Goal: Information Seeking & Learning: Learn about a topic

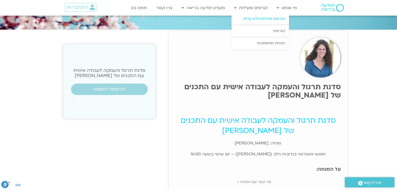
click at [266, 20] on link "קורסים פתוחים ללא עלות" at bounding box center [259, 19] width 57 height 12
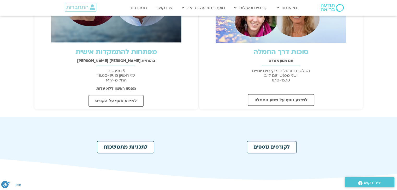
scroll to position [130, 0]
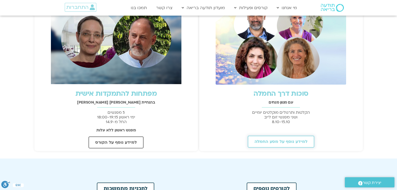
click at [284, 141] on span "למידע נוסף על מסע החמלה" at bounding box center [280, 141] width 53 height 5
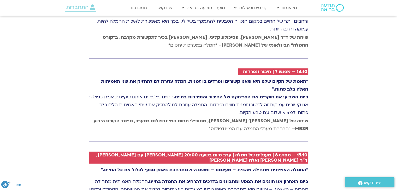
scroll to position [1277, 0]
